Goal: Find specific page/section: Find specific page/section

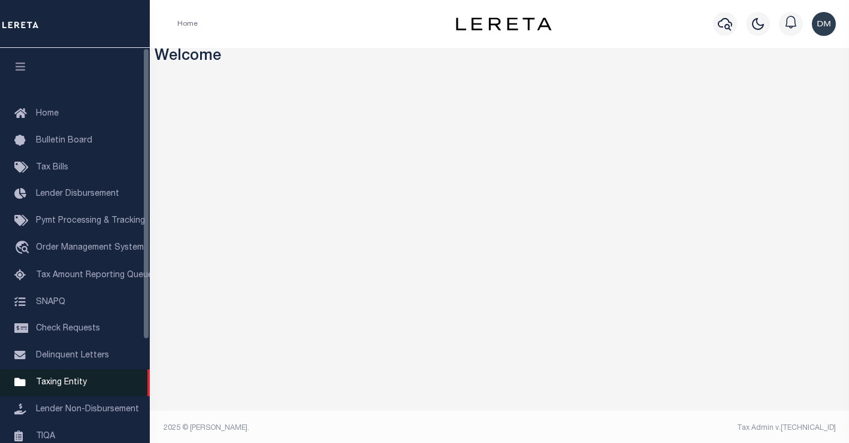
click at [58, 387] on span "Taxing Entity" at bounding box center [61, 383] width 51 height 8
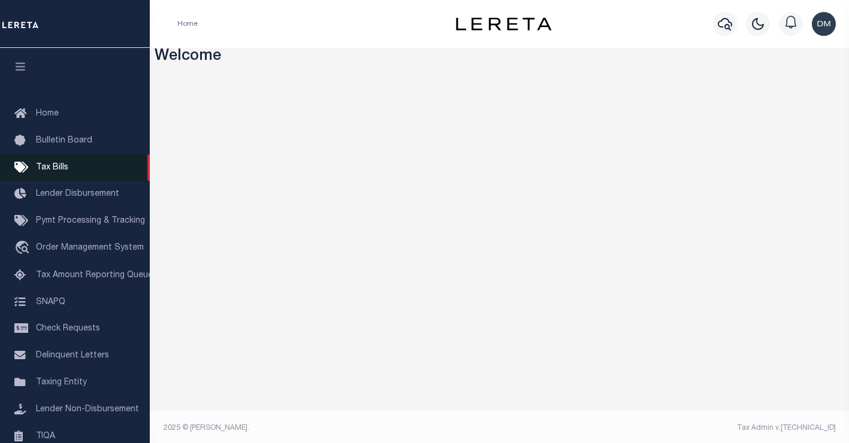
click at [56, 169] on span "Tax Bills" at bounding box center [52, 168] width 32 height 8
